Goal: Task Accomplishment & Management: Use online tool/utility

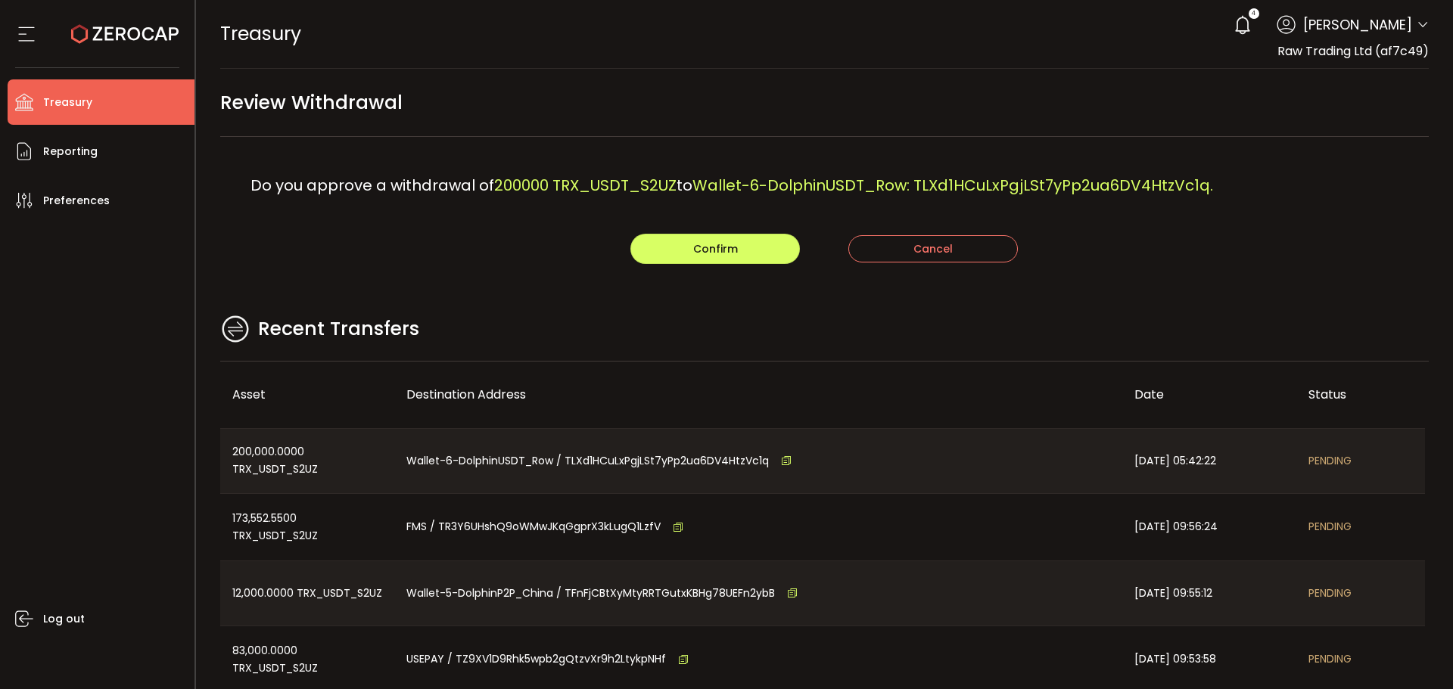
click at [636, 333] on div "Recent Transfers" at bounding box center [824, 337] width 1209 height 49
click at [695, 247] on span "Confirm" at bounding box center [715, 248] width 45 height 15
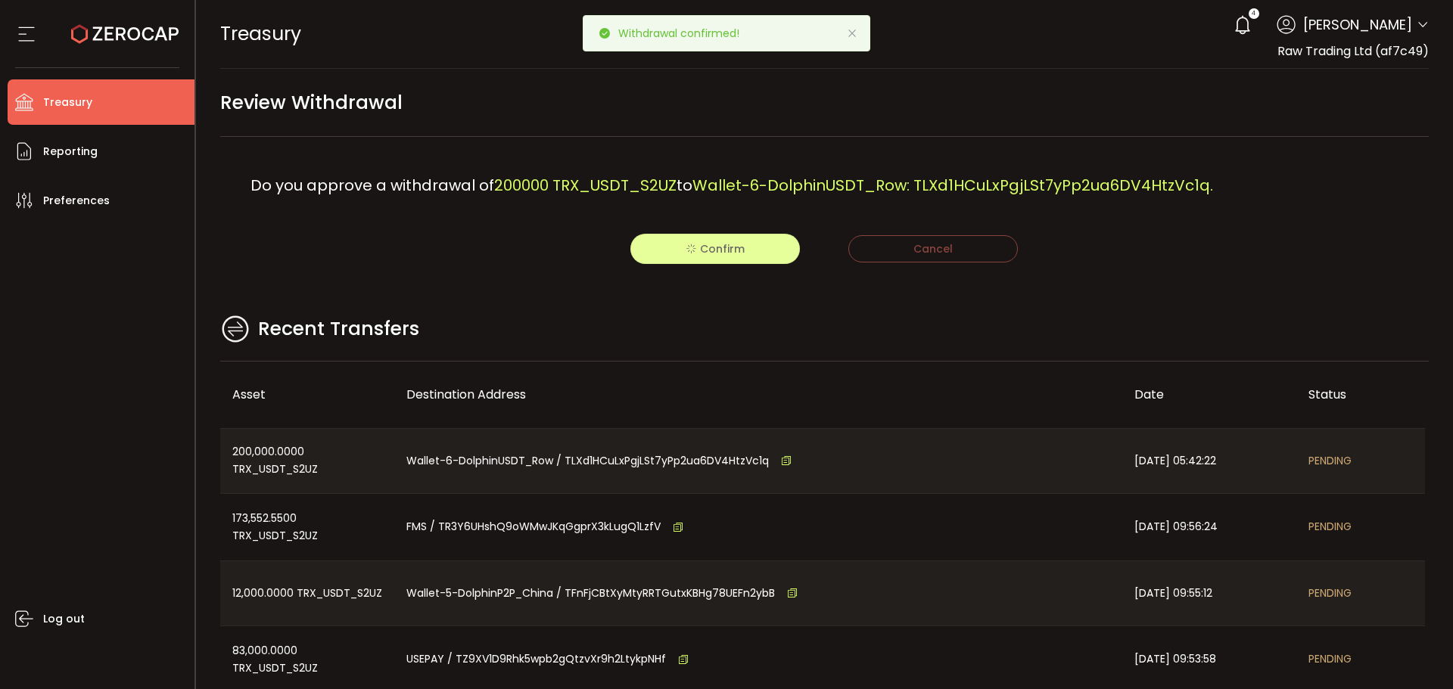
click at [850, 32] on icon at bounding box center [852, 33] width 12 height 12
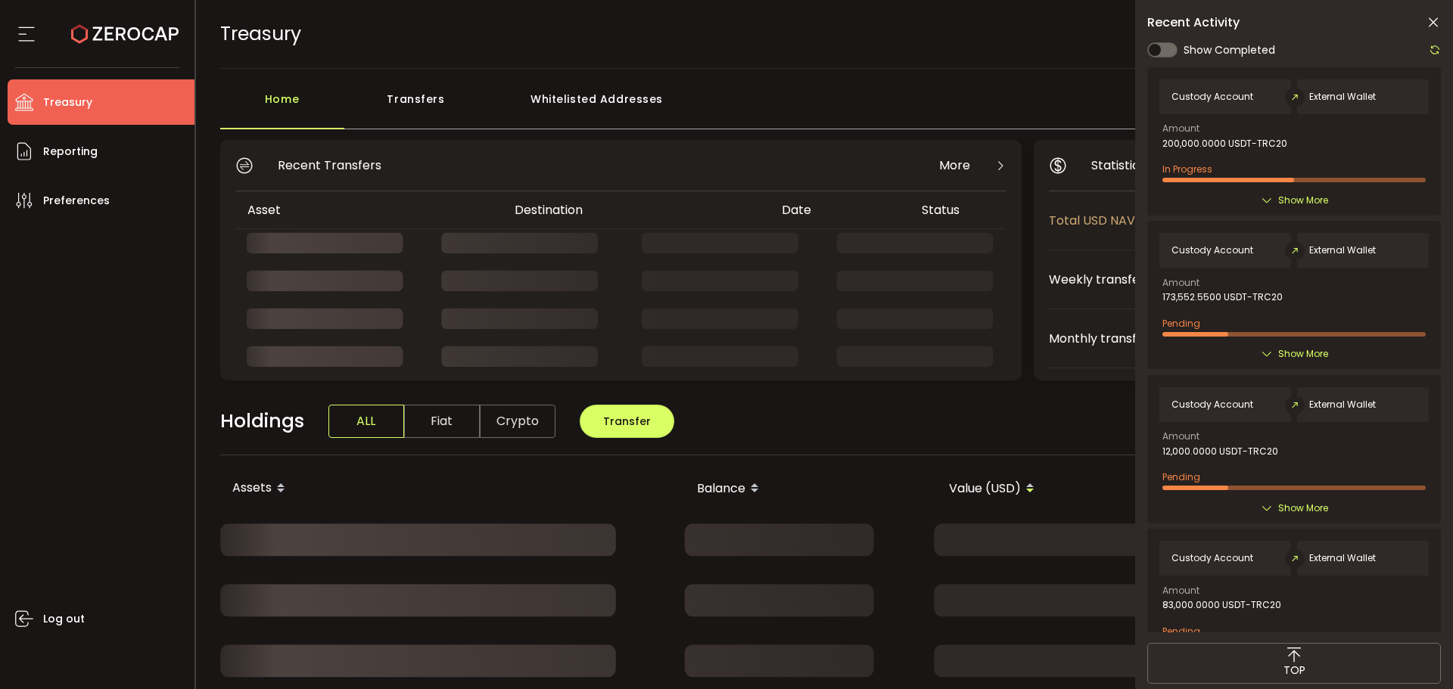
click at [1429, 28] on icon at bounding box center [1433, 22] width 15 height 15
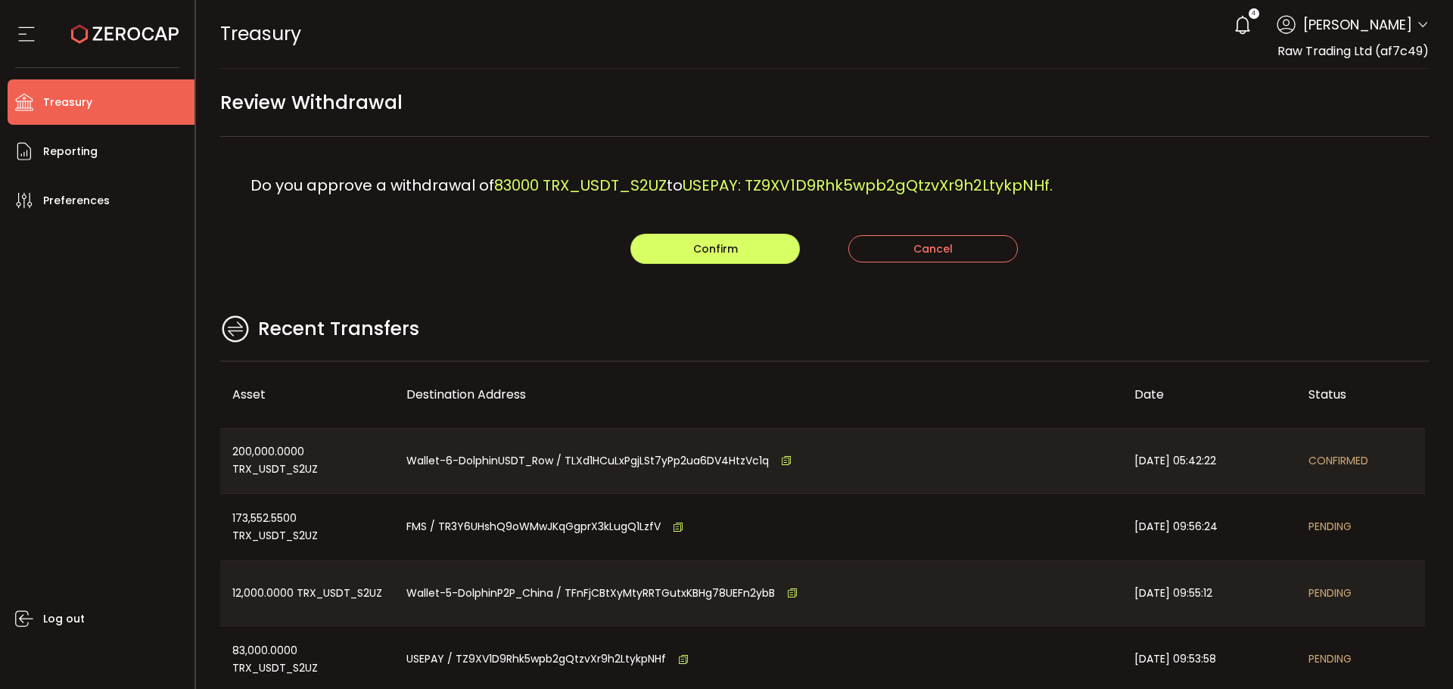
click at [931, 336] on div "Recent Transfers" at bounding box center [824, 337] width 1209 height 49
click at [747, 253] on button "Confirm" at bounding box center [715, 249] width 170 height 30
drag, startPoint x: 628, startPoint y: 315, endPoint x: 669, endPoint y: 288, distance: 49.1
click at [628, 313] on div "Recent Transfers" at bounding box center [824, 337] width 1209 height 49
click at [704, 247] on span "Confirm" at bounding box center [715, 248] width 45 height 15
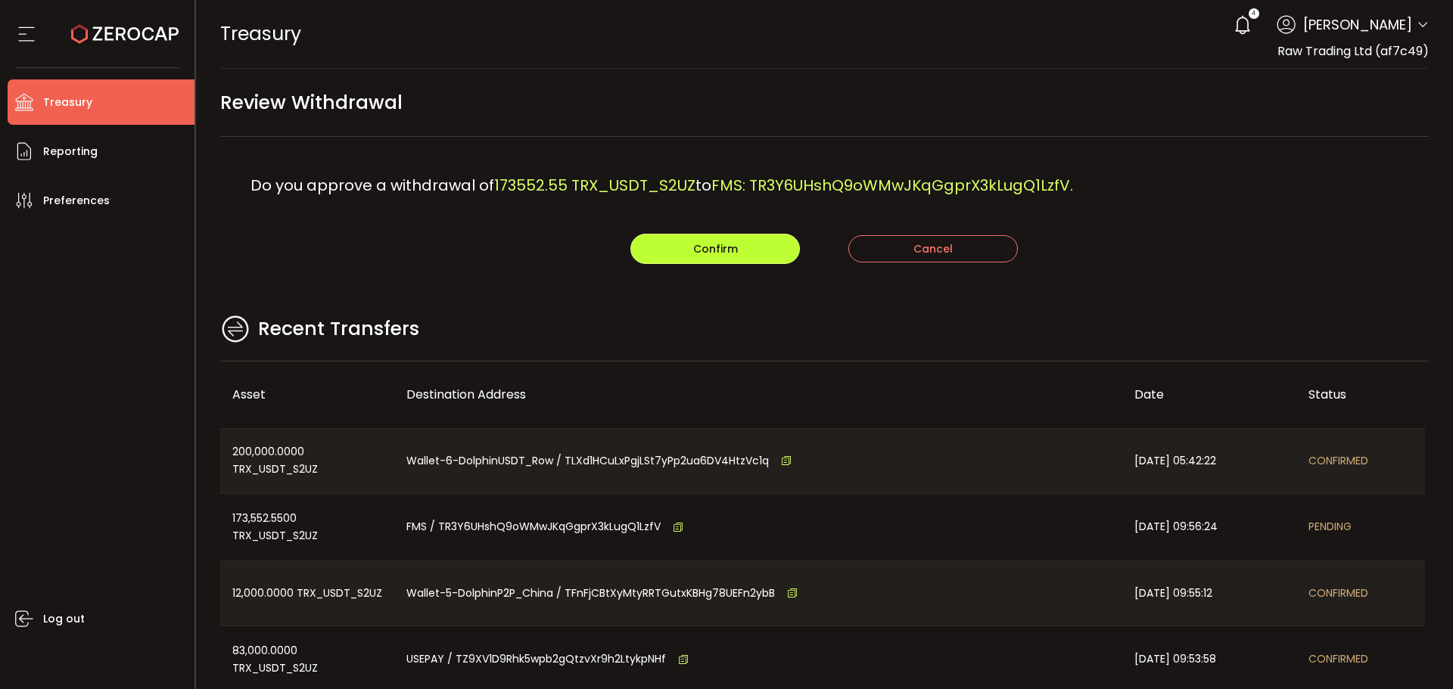
click at [677, 241] on button "Confirm" at bounding box center [715, 249] width 170 height 30
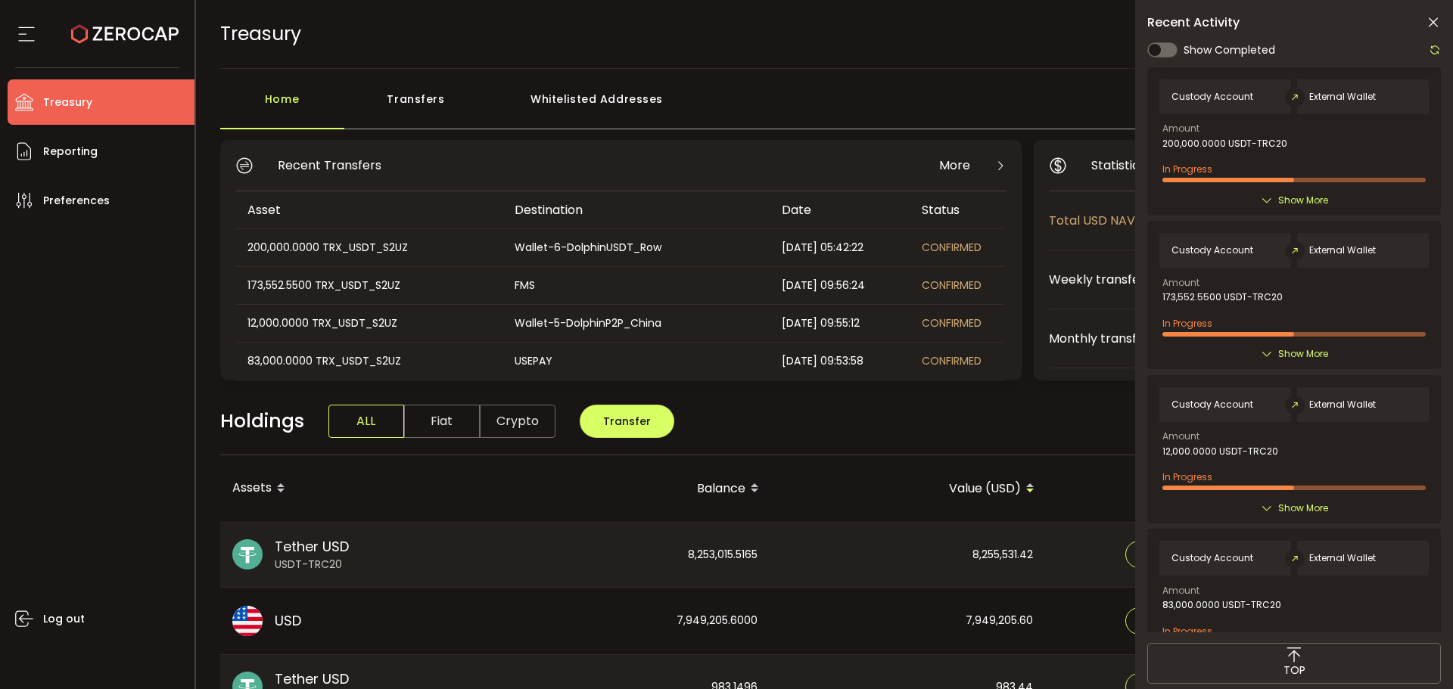
drag, startPoint x: 1435, startPoint y: 23, endPoint x: 1377, endPoint y: 72, distance: 76.3
click at [1435, 23] on icon at bounding box center [1433, 22] width 15 height 15
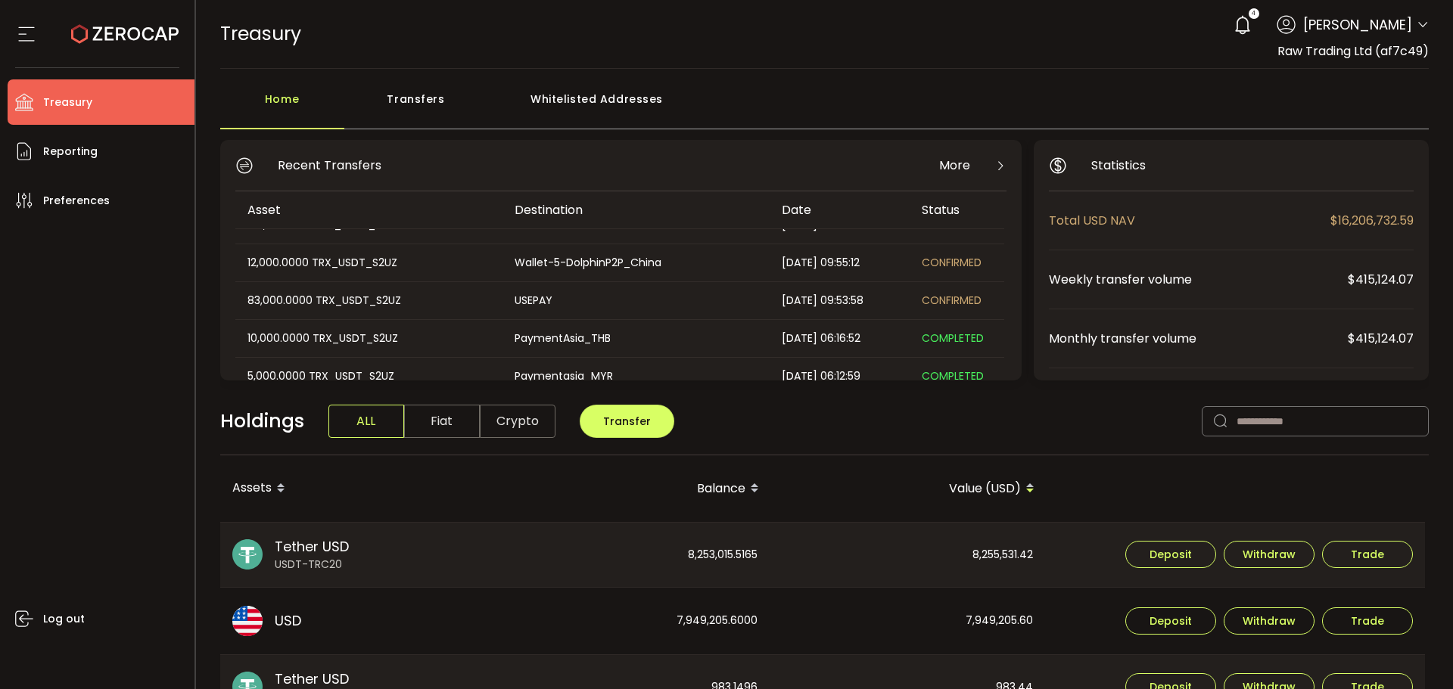
scroll to position [151, 0]
